Goal: Find specific page/section: Find specific page/section

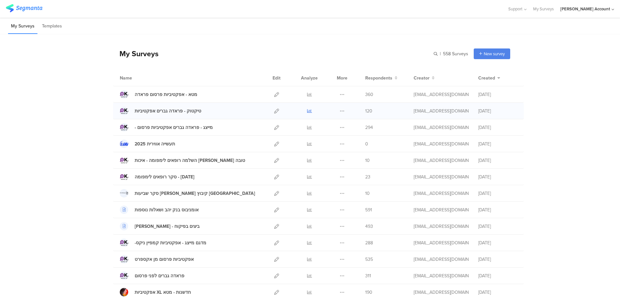
click at [308, 111] on icon at bounding box center [309, 111] width 5 height 5
click at [307, 93] on icon at bounding box center [309, 94] width 5 height 5
